Goal: Find specific page/section: Find specific page/section

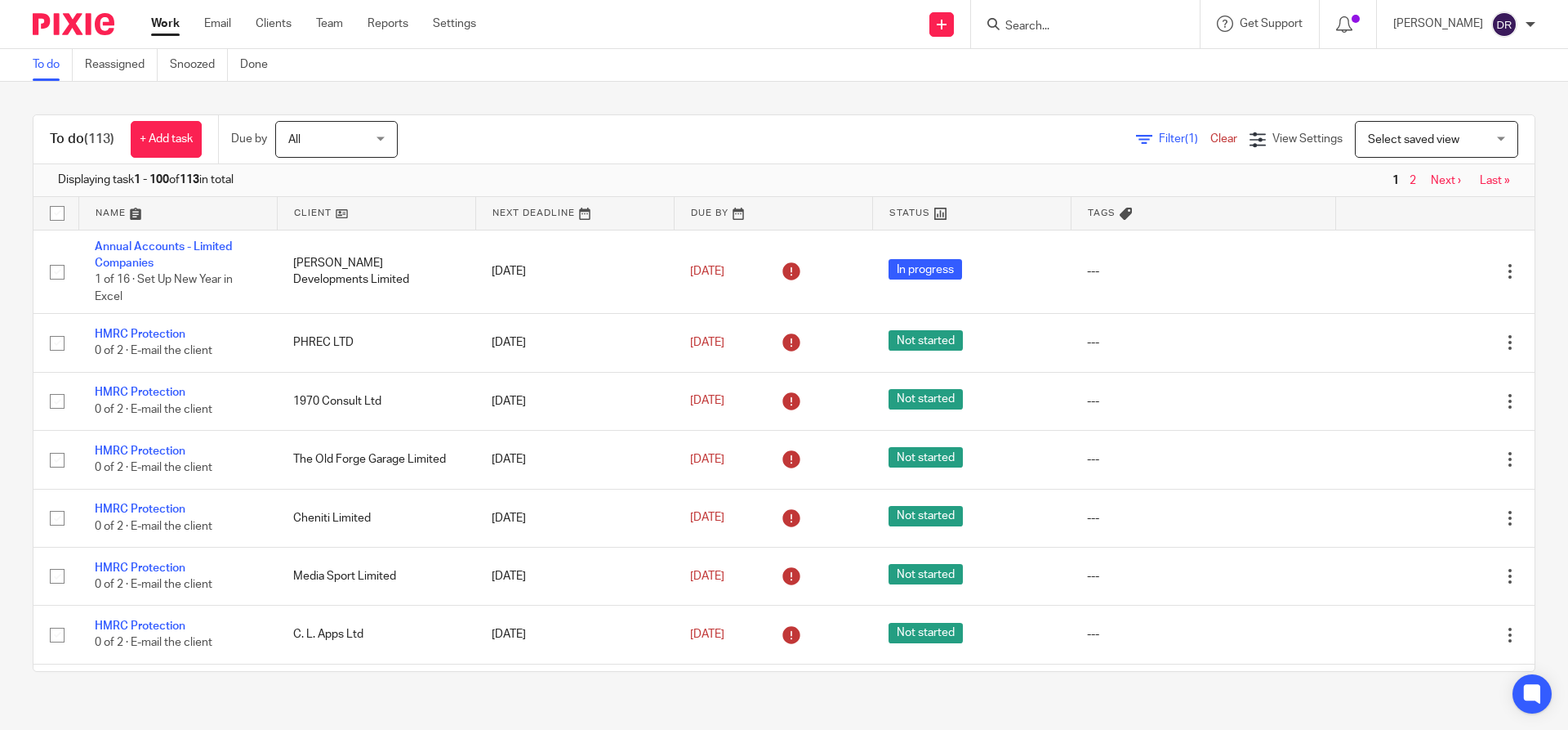
click at [1053, 27] on input "Search" at bounding box center [1076, 26] width 147 height 15
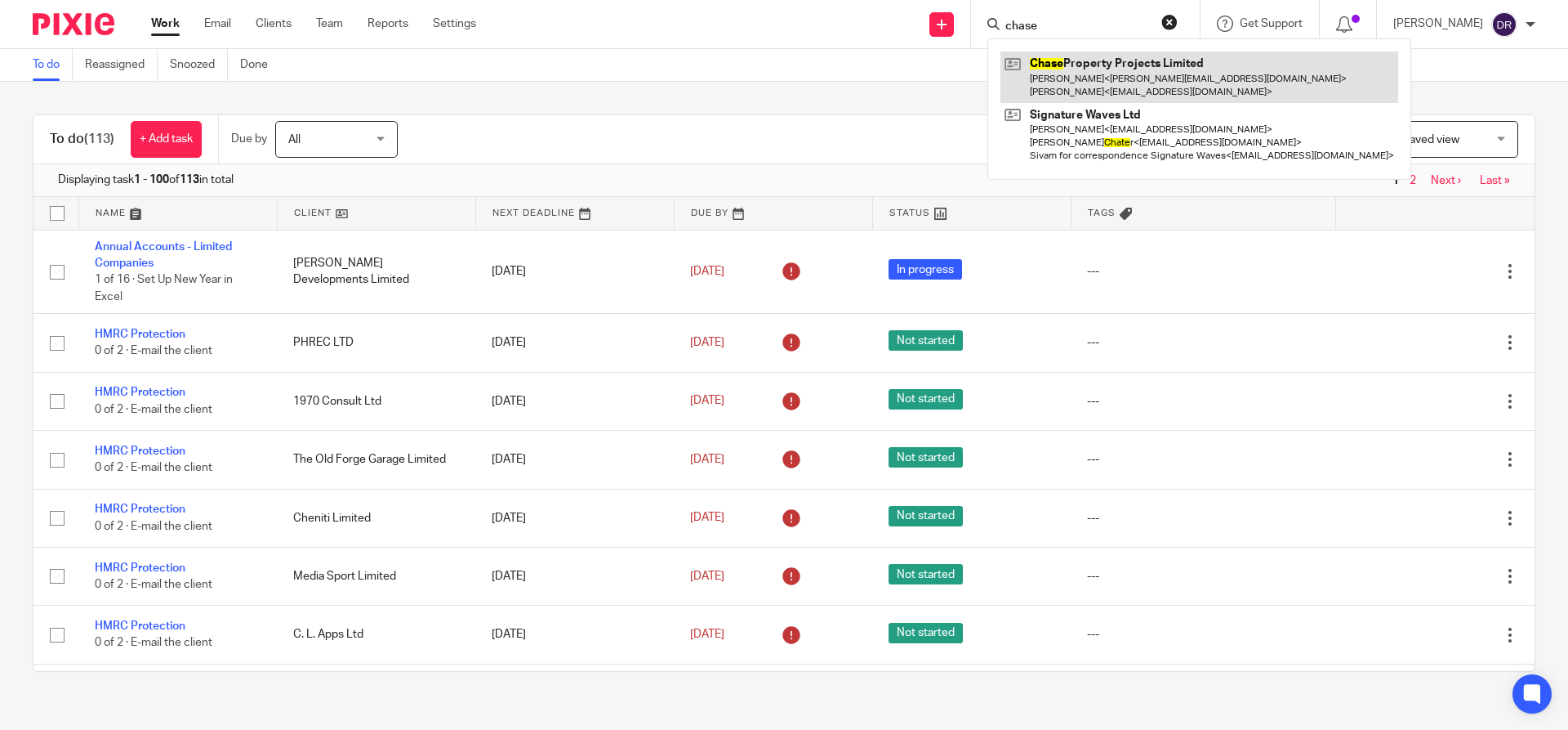
type input "chase"
click at [1161, 64] on link at bounding box center [1199, 77] width 397 height 51
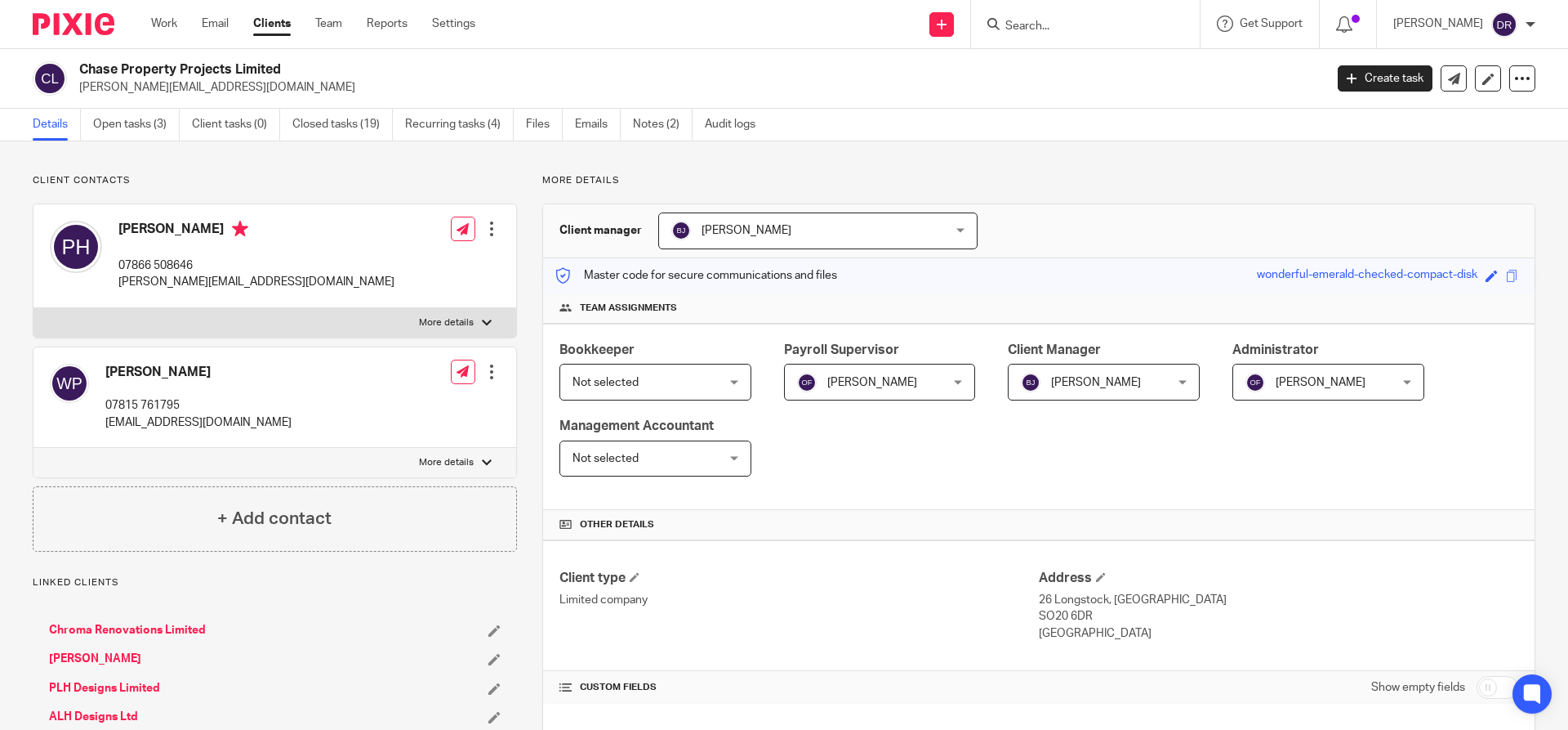
click at [1058, 26] on input "Search" at bounding box center [1076, 26] width 147 height 15
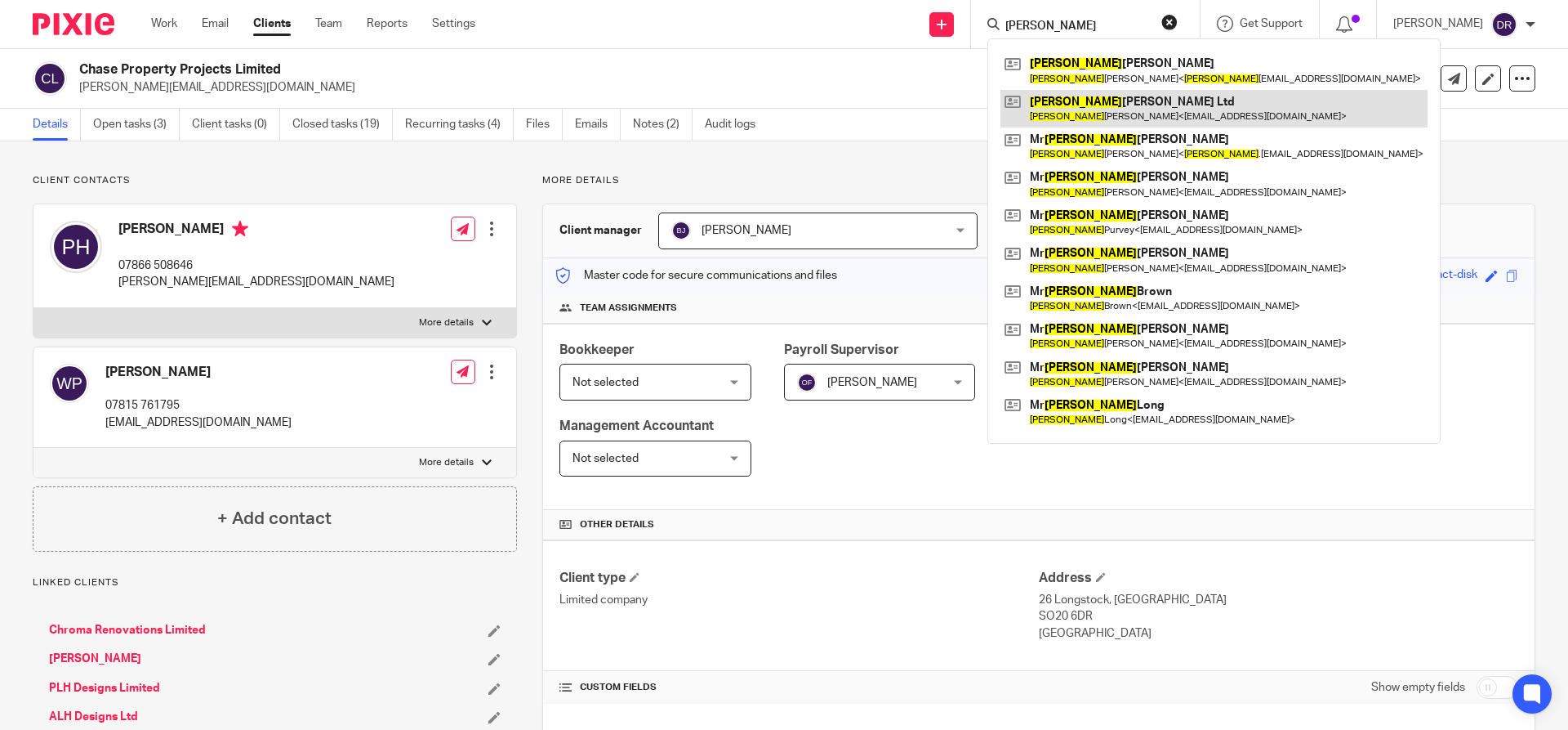
type input "andrew"
click at [1129, 112] on link at bounding box center [1214, 108] width 427 height 38
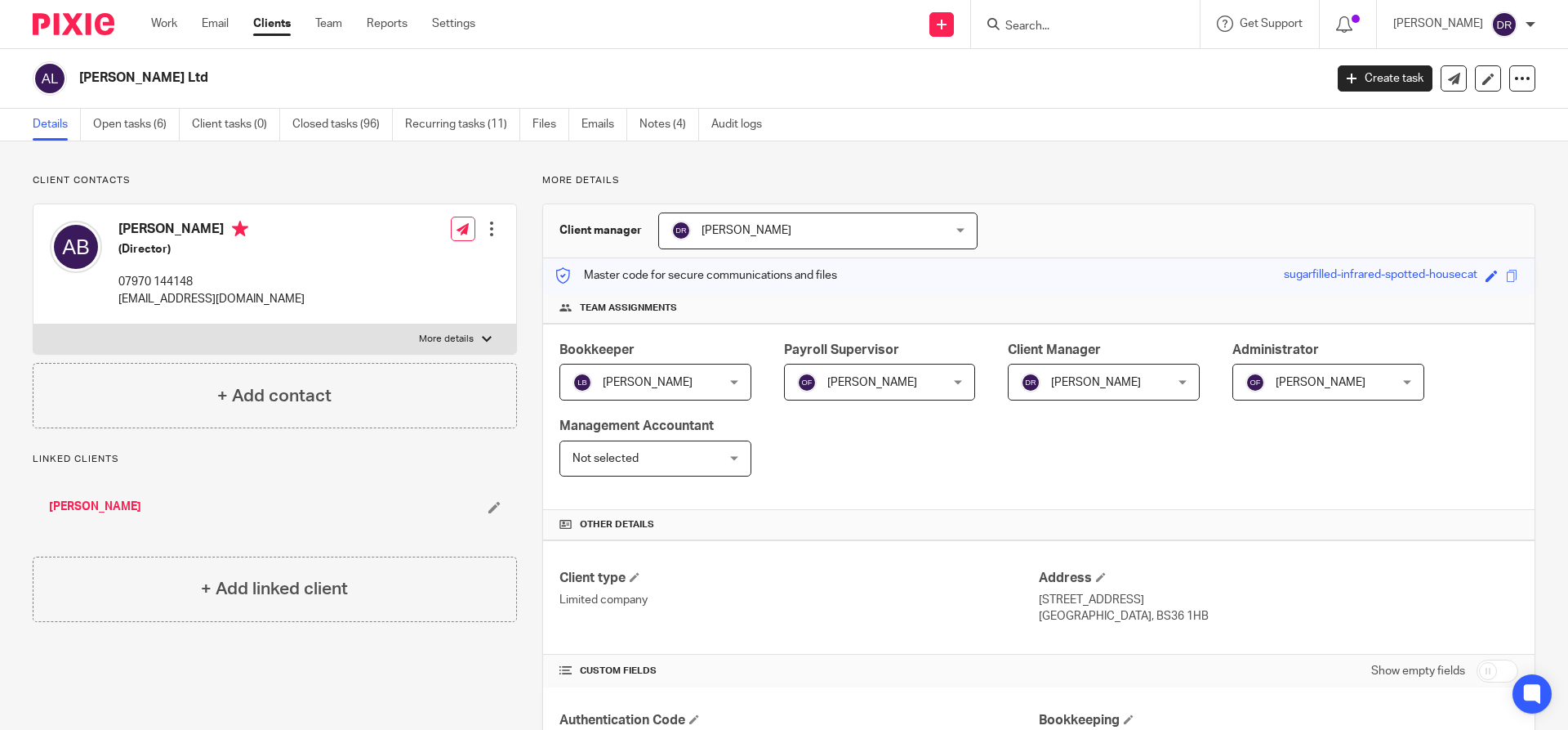
click at [1060, 22] on input "Search" at bounding box center [1076, 26] width 147 height 15
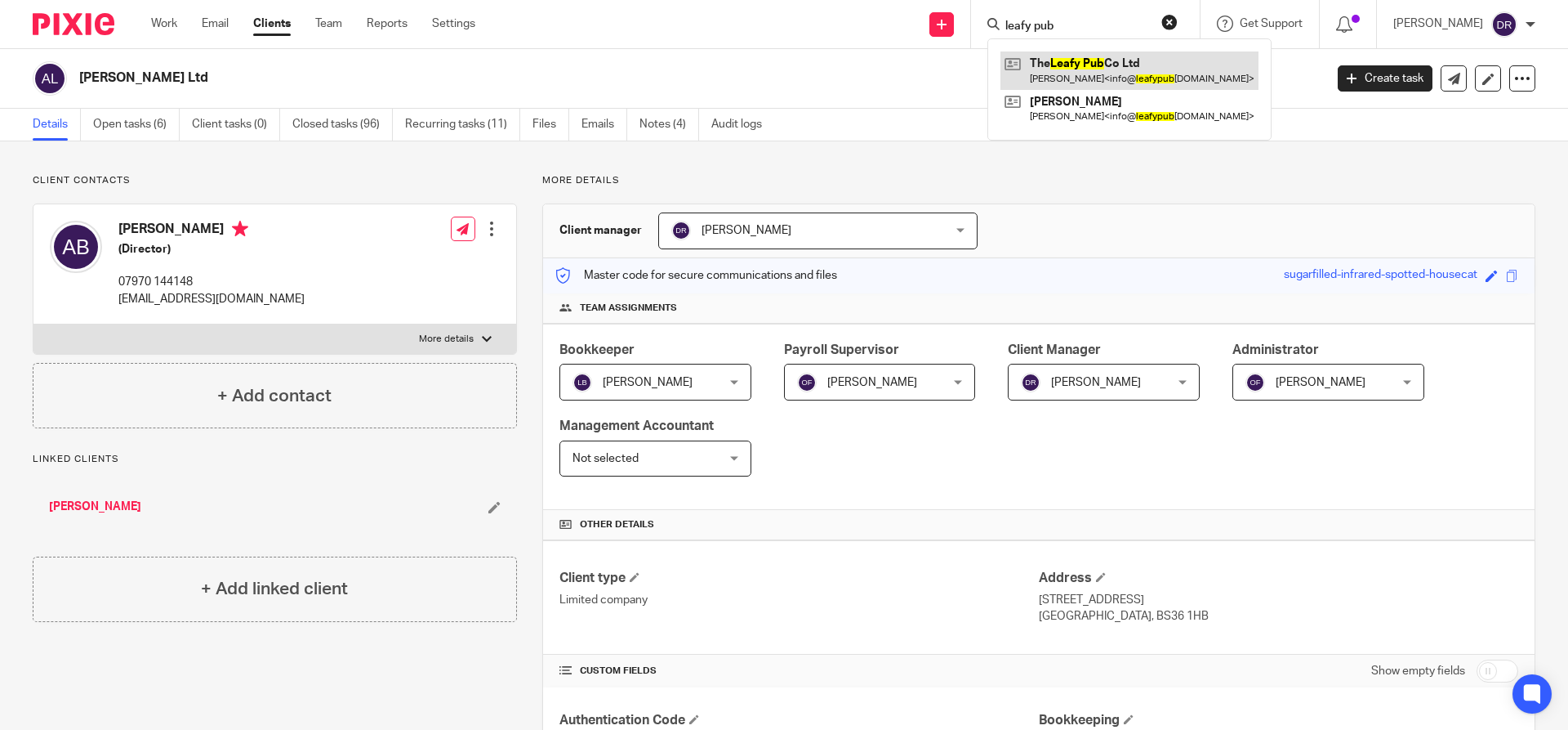
type input "leafy pub"
click at [1143, 59] on link at bounding box center [1130, 70] width 258 height 38
